Goal: Transaction & Acquisition: Book appointment/travel/reservation

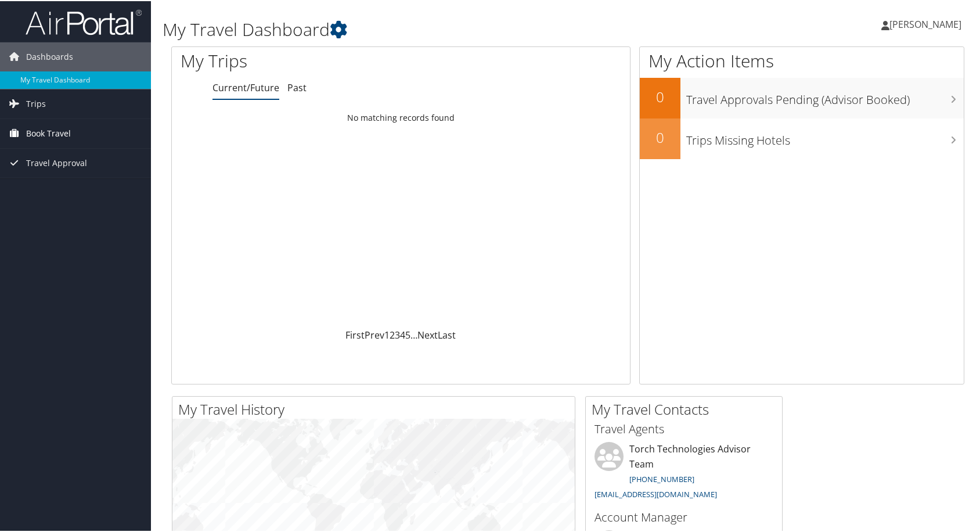
click at [48, 130] on span "Book Travel" at bounding box center [48, 132] width 45 height 29
click at [67, 187] on link "Book/Manage Online Trips" at bounding box center [75, 190] width 151 height 17
